Goal: Navigation & Orientation: Find specific page/section

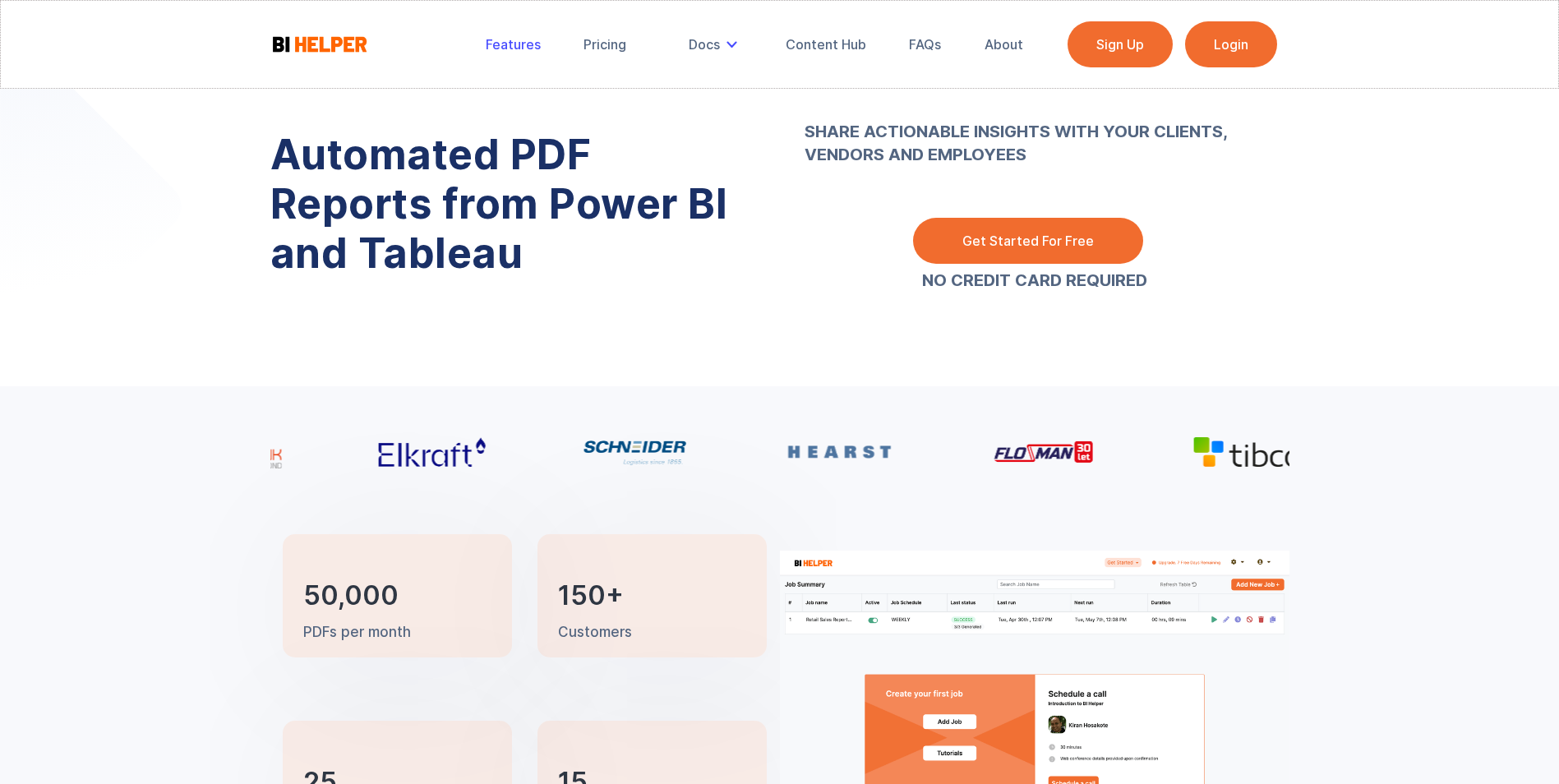
click at [527, 48] on div "Features" at bounding box center [513, 44] width 55 height 17
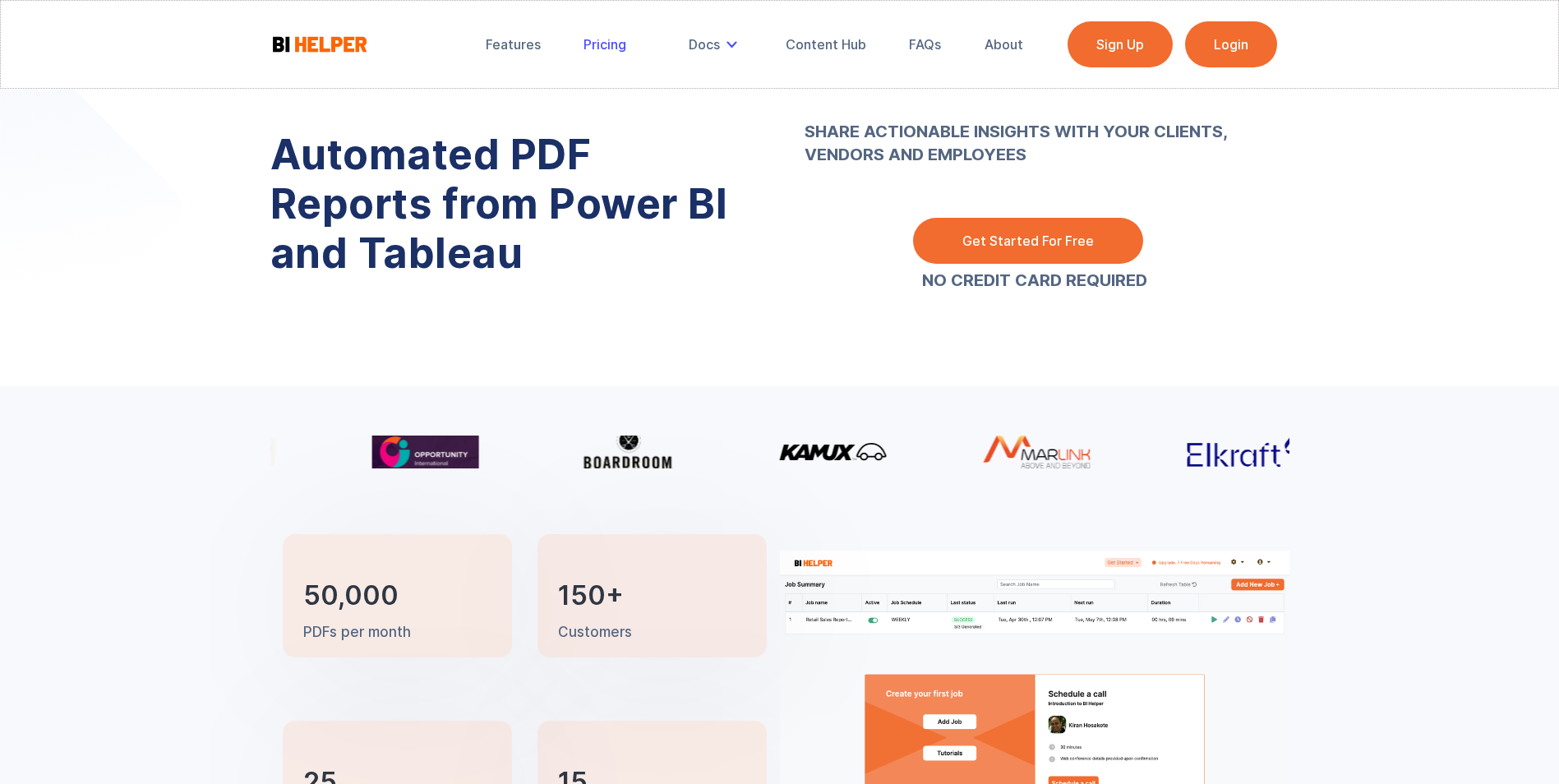
drag, startPoint x: 609, startPoint y: 51, endPoint x: 660, endPoint y: 44, distance: 51.5
click at [609, 51] on div "Pricing" at bounding box center [605, 44] width 43 height 17
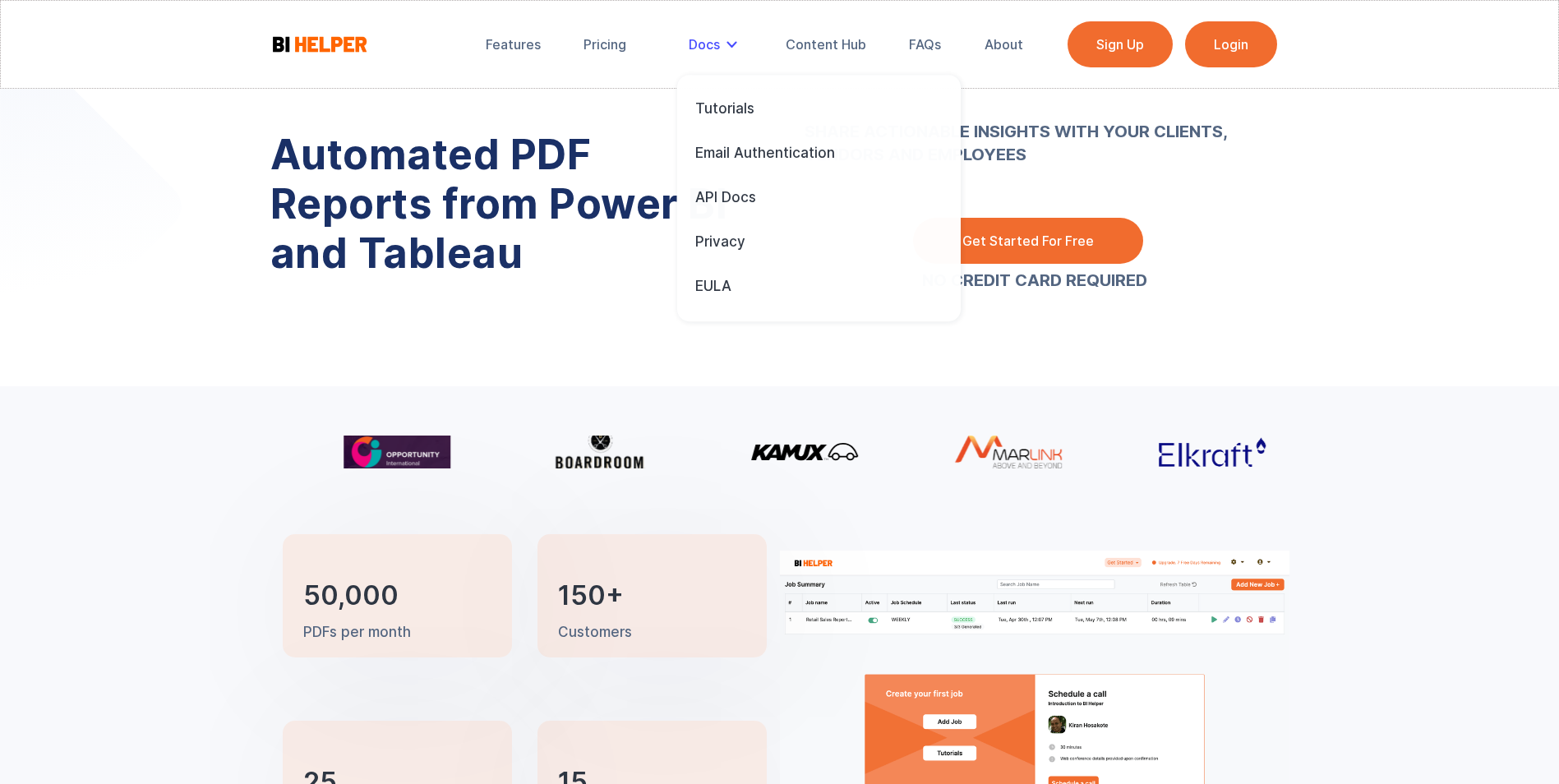
click at [718, 48] on div "Docs" at bounding box center [704, 44] width 31 height 17
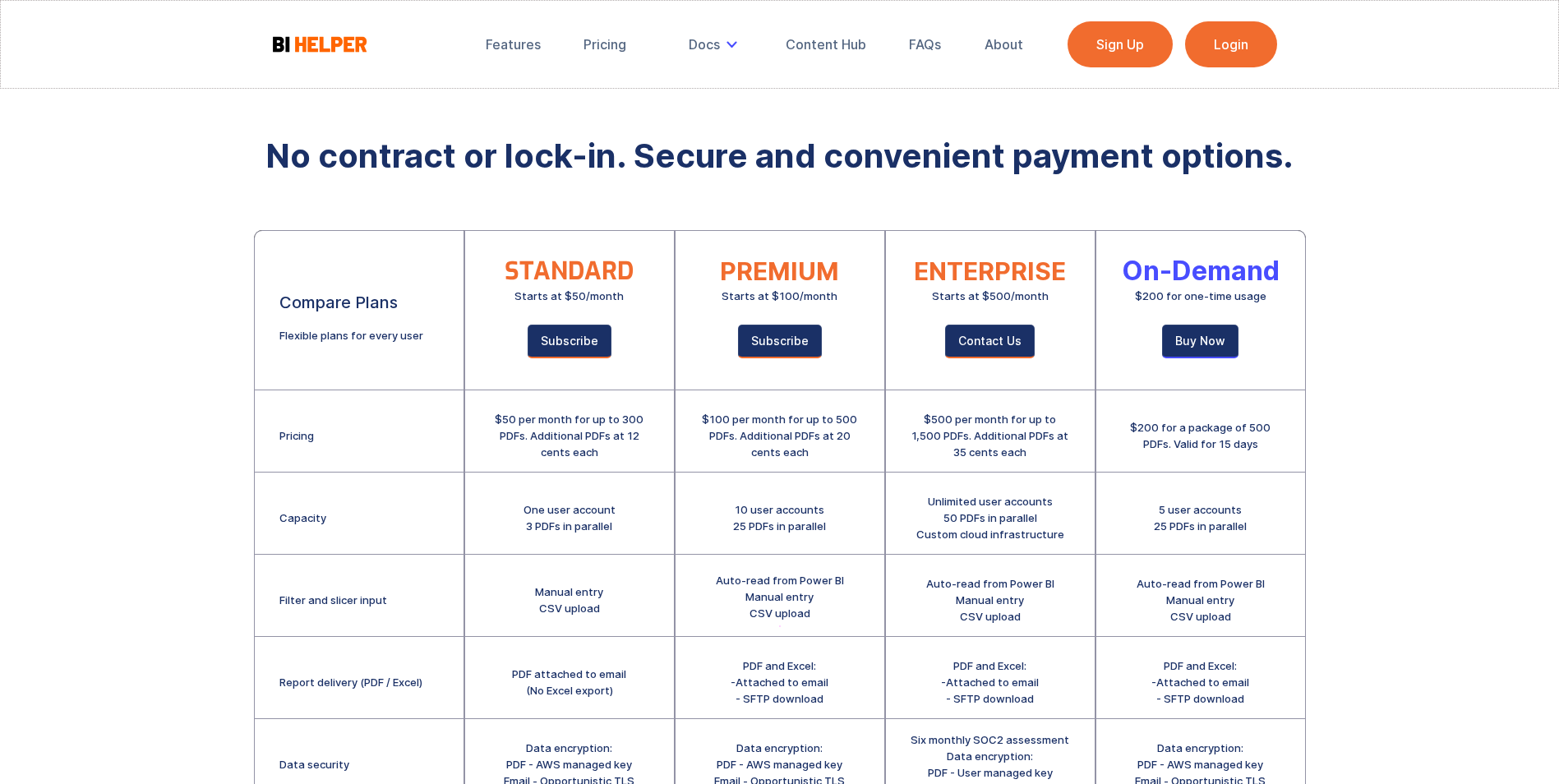
click at [219, 189] on div "Features Pricing Secure Email Delivery Docs Tutorials Email Authentication API …" at bounding box center [780, 482] width 1559 height 966
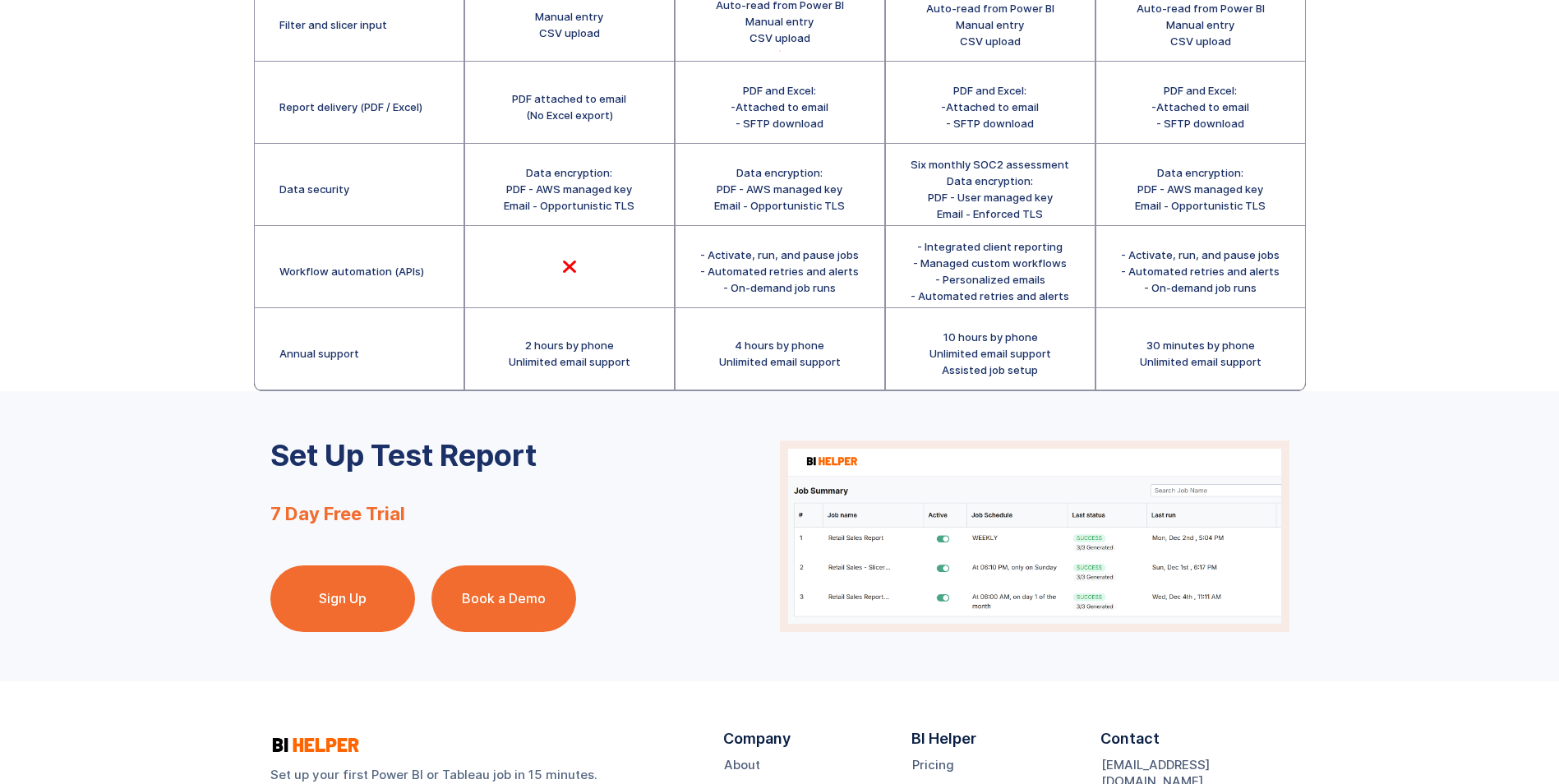
scroll to position [657, 0]
